Goal: Task Accomplishment & Management: Use online tool/utility

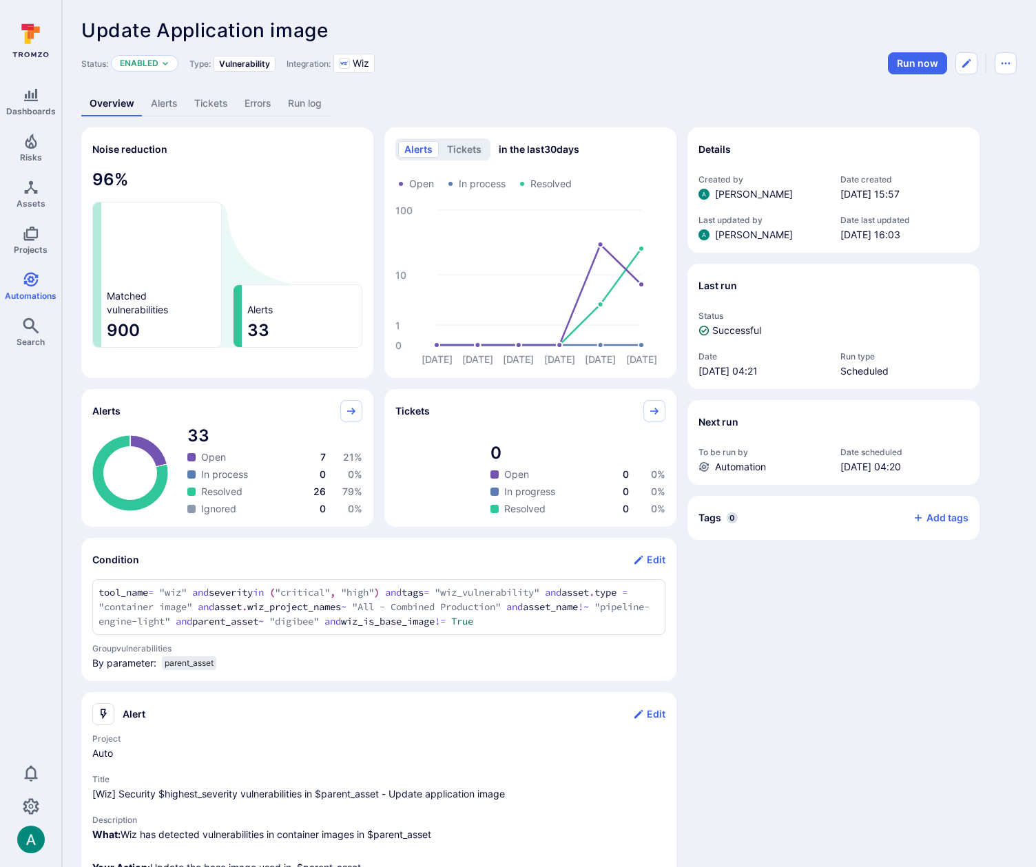
scroll to position [2, 0]
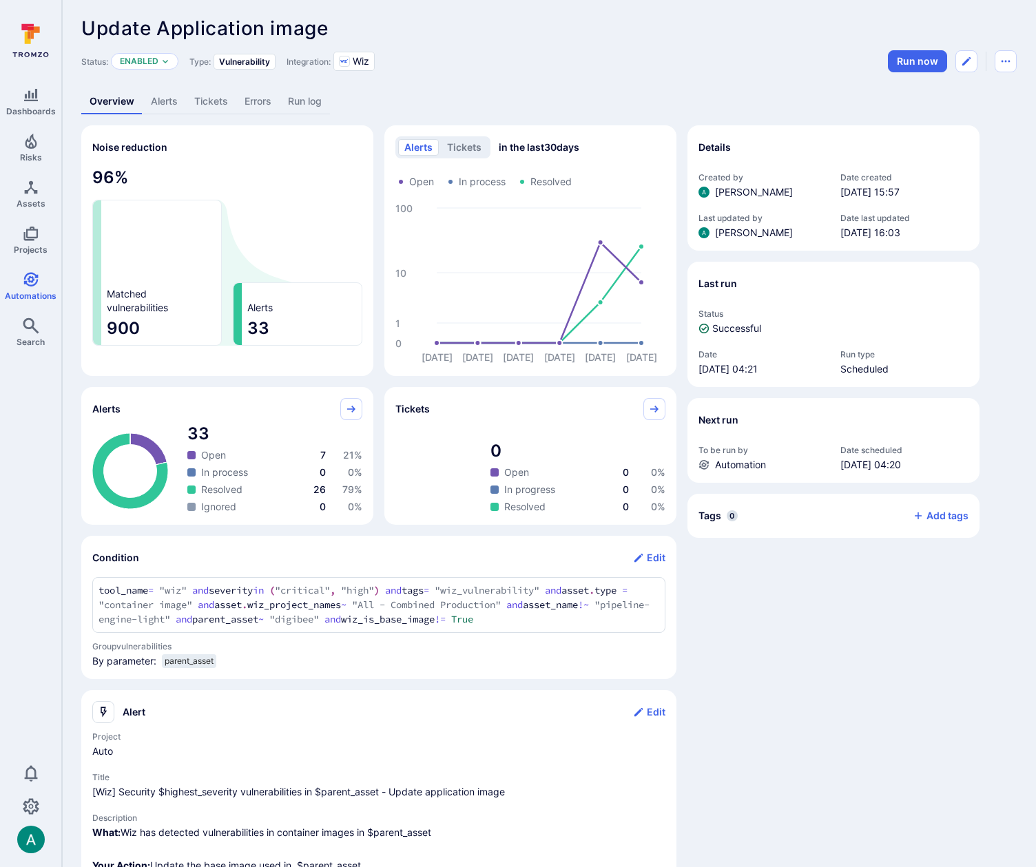
click at [52, 406] on div "Dashboards Risks Assets Projects Automations Search 0" at bounding box center [30, 435] width 61 height 837
drag, startPoint x: 129, startPoint y: 27, endPoint x: 326, endPoint y: 25, distance: 197.0
click at [326, 25] on span "Update Application image" at bounding box center [204, 28] width 247 height 23
copy span "Update Application image"
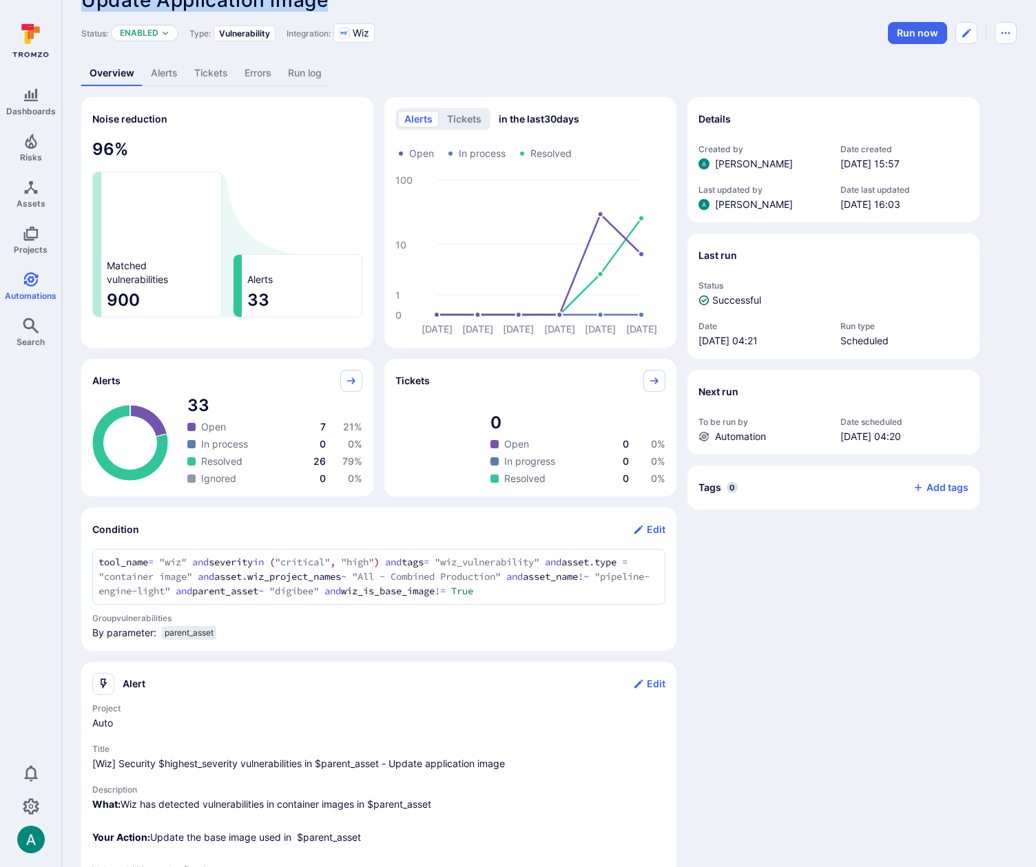
scroll to position [0, 0]
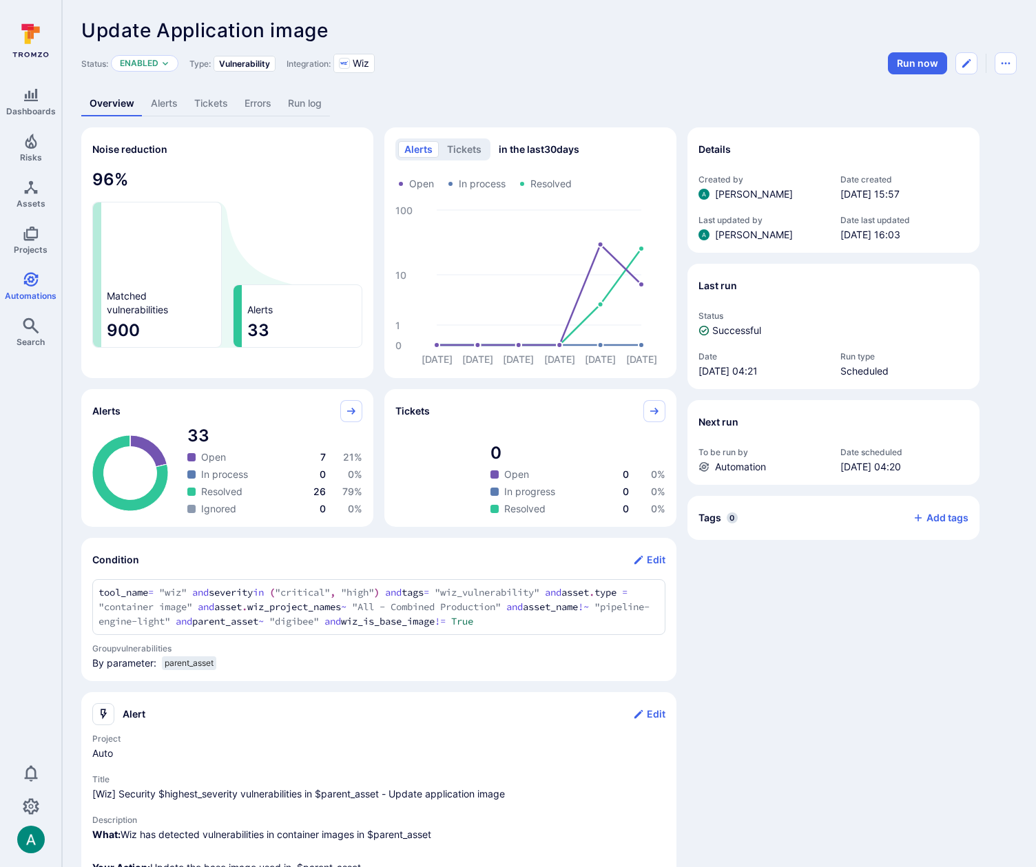
drag, startPoint x: 656, startPoint y: 32, endPoint x: 702, endPoint y: 1, distance: 56.0
click at [667, 25] on div "Update Application image ... Show more" at bounding box center [548, 30] width 935 height 22
click at [522, 664] on div "By parameter: parent_asset" at bounding box center [378, 665] width 576 height 19
click at [762, 667] on div "Details Created by [PERSON_NAME] Date created [DATE] 15:57 Last updated by [PER…" at bounding box center [833, 600] width 292 height 946
click at [142, 30] on span "Update Application image" at bounding box center [204, 30] width 247 height 23
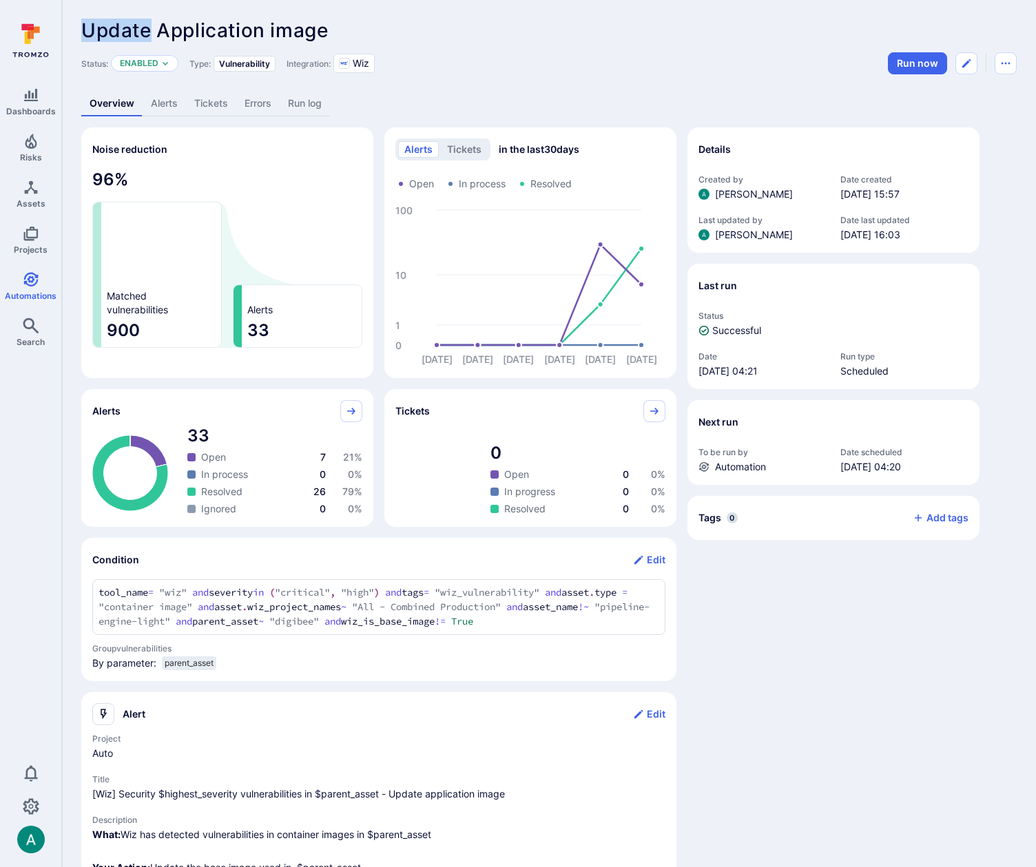
click at [142, 30] on span "Update Application image" at bounding box center [204, 30] width 247 height 23
copy header "Update Application image ... Show more"
click at [957, 61] on button "Edit automation" at bounding box center [966, 63] width 22 height 22
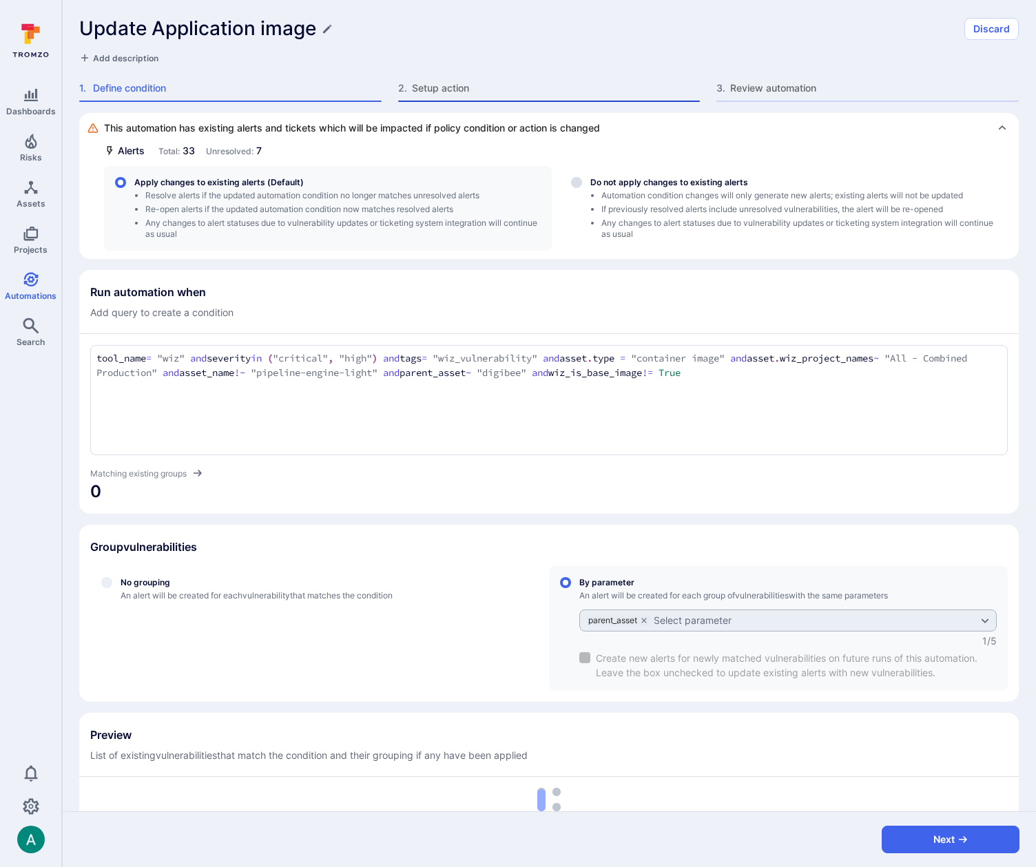
click at [445, 84] on span "Setup action" at bounding box center [556, 88] width 289 height 14
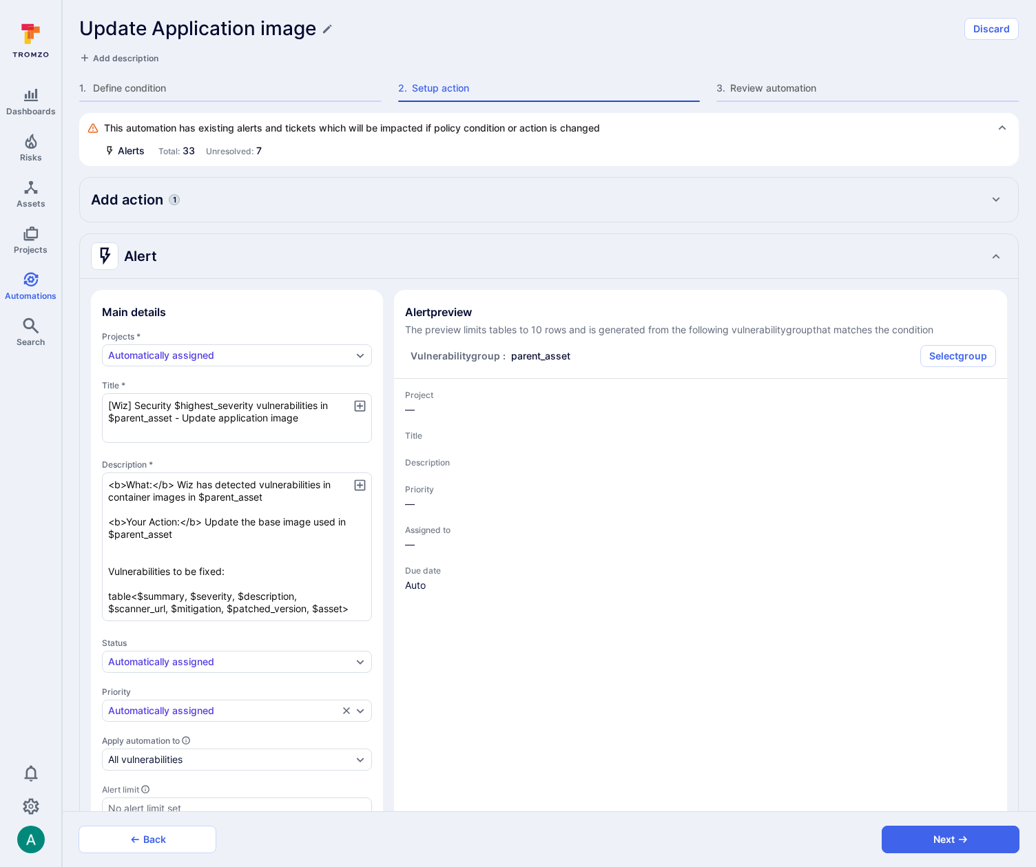
type textarea "x"
drag, startPoint x: 220, startPoint y: 411, endPoint x: 360, endPoint y: 425, distance: 140.5
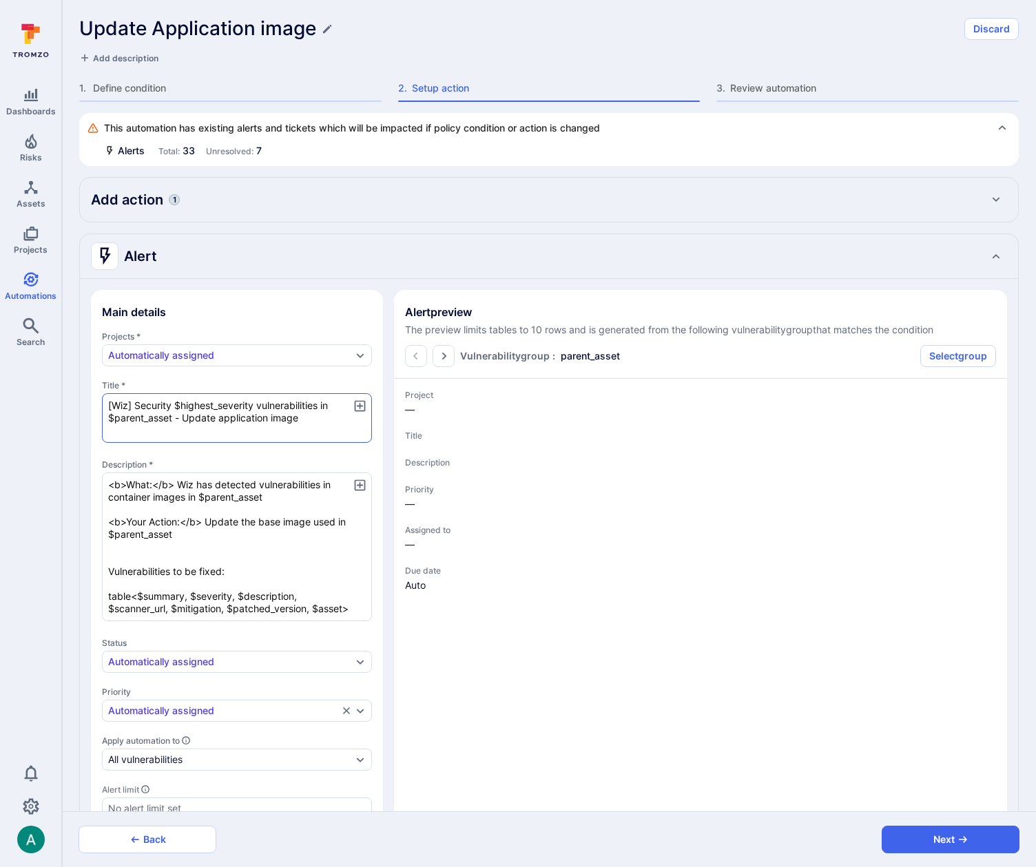
click at [360, 425] on textarea "[Wiz] Security $highest_severity vulnerabilities in $parent_asset - Update appl…" at bounding box center [237, 418] width 270 height 50
type textarea "x"
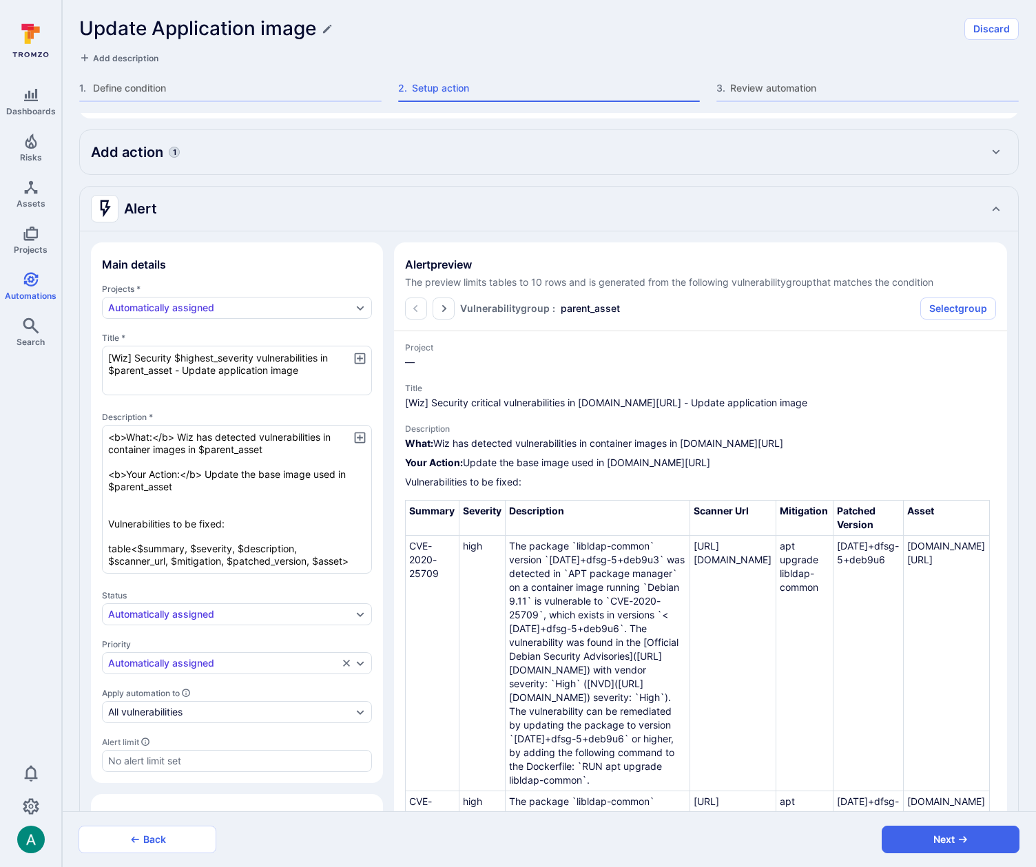
scroll to position [50, 0]
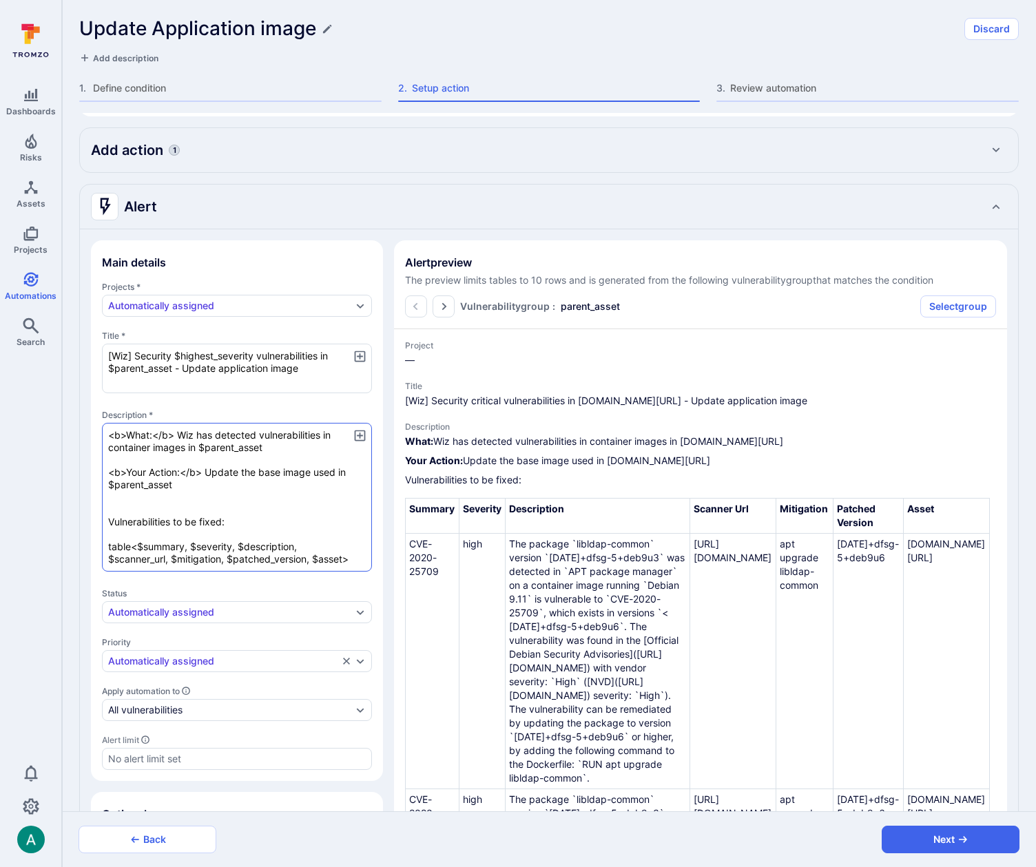
click at [253, 470] on textarea "<b>What:</b> Wiz has detected vulnerabilities in container images in $parent_as…" at bounding box center [237, 497] width 270 height 149
drag, startPoint x: 110, startPoint y: 434, endPoint x: 373, endPoint y: 579, distance: 300.6
click at [373, 579] on section "Main details Projects * Automatically assigned Title * [Wiz] Security $highest_…" at bounding box center [237, 510] width 292 height 541
